Goal: Navigation & Orientation: Understand site structure

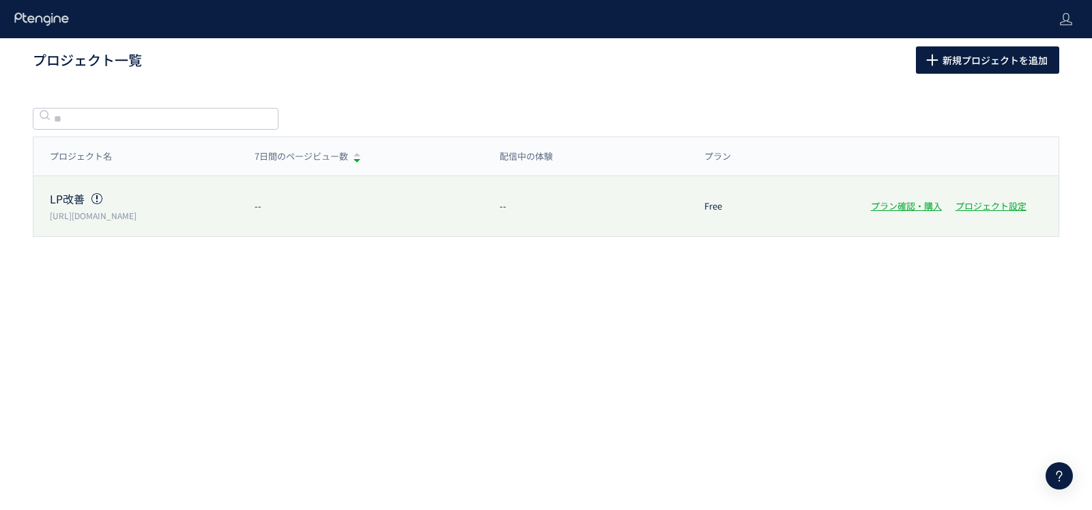
click at [54, 207] on div "LP改善 [URL][DOMAIN_NAME]" at bounding box center [135, 206] width 205 height 30
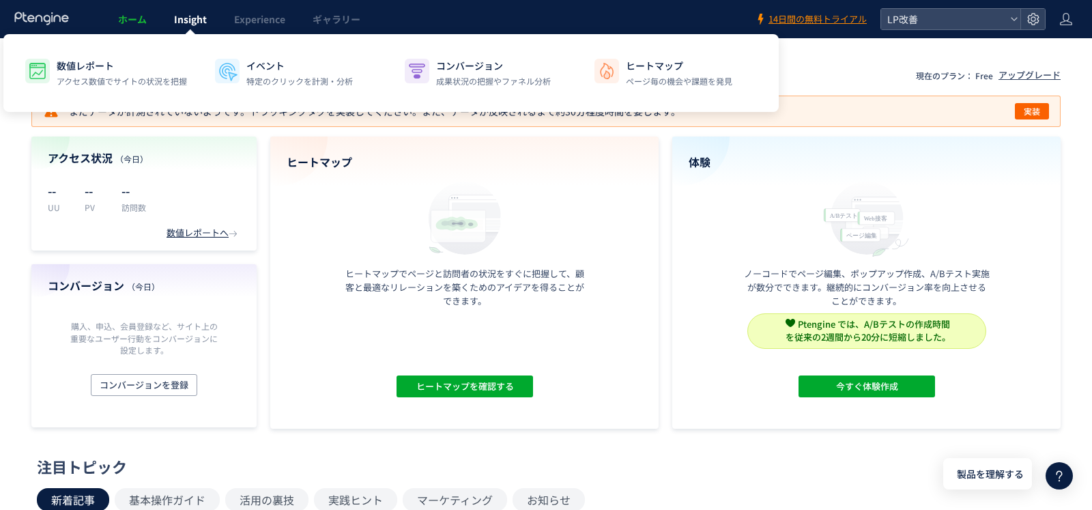
click at [203, 27] on link "Insight" at bounding box center [190, 19] width 60 height 38
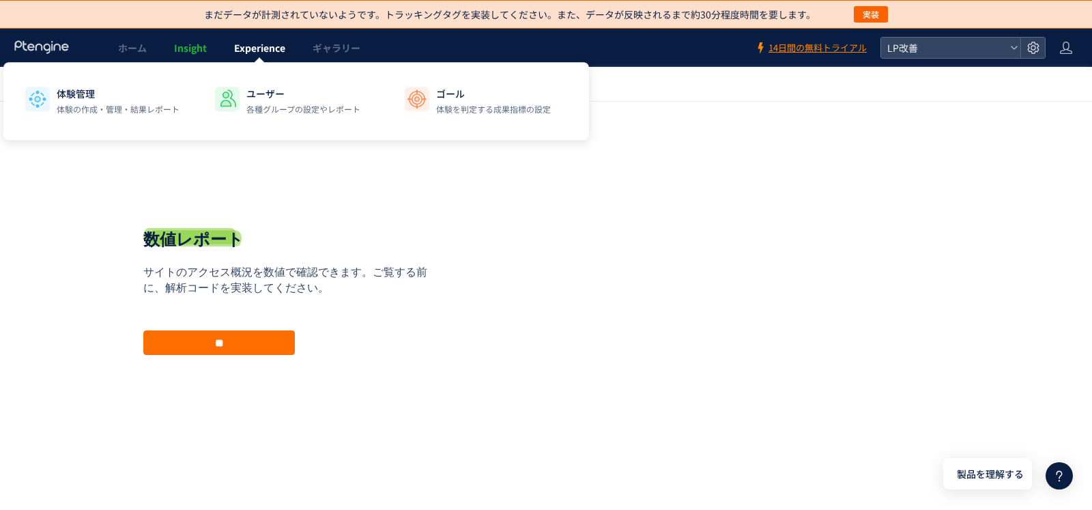
click at [268, 52] on span "Experience" at bounding box center [259, 48] width 51 height 14
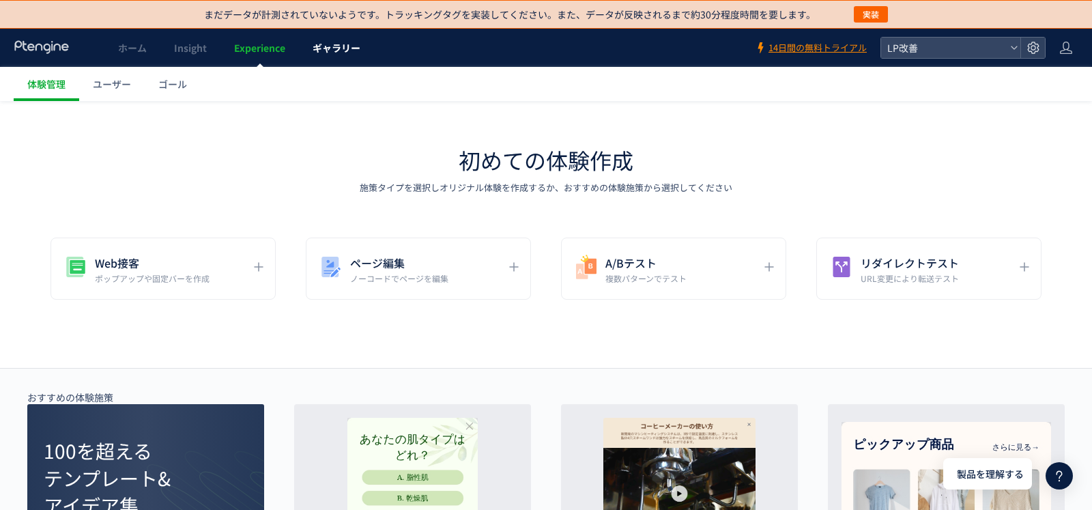
click at [328, 44] on span "ギャラリー" at bounding box center [337, 48] width 48 height 14
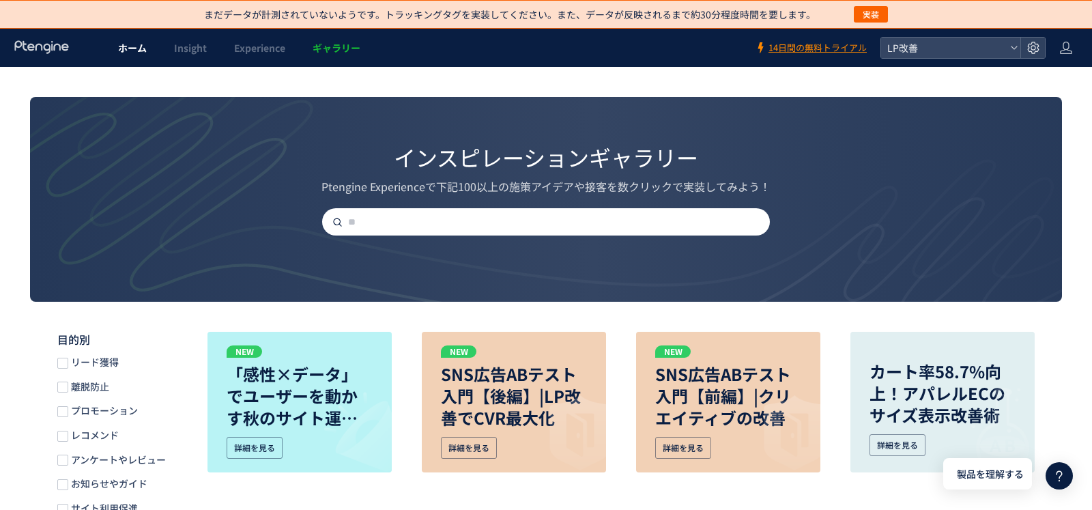
click at [128, 51] on span "ホーム" at bounding box center [132, 48] width 29 height 14
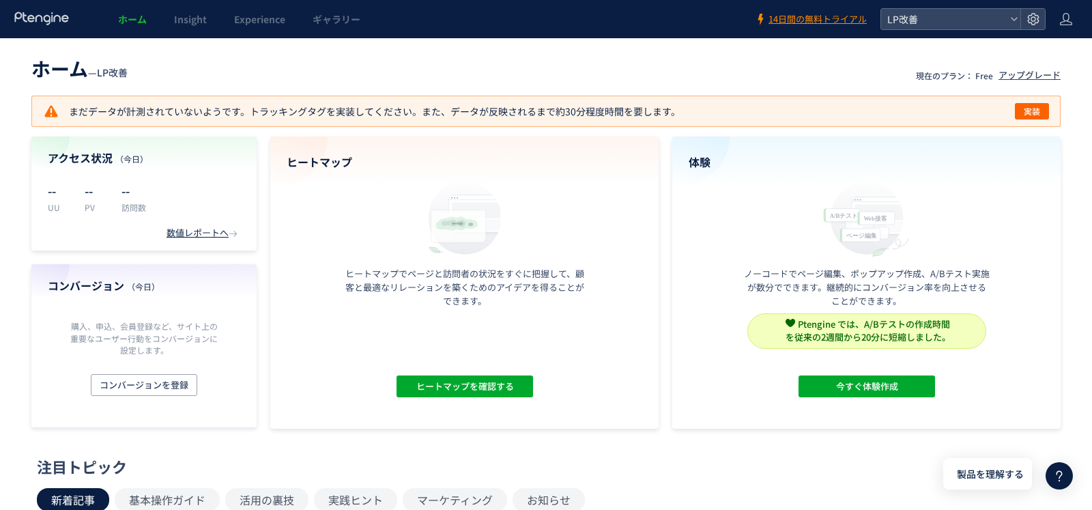
click at [57, 16] on use at bounding box center [41, 18] width 54 height 13
click at [48, 17] on icon at bounding box center [42, 19] width 57 height 14
